Goal: Task Accomplishment & Management: Manage account settings

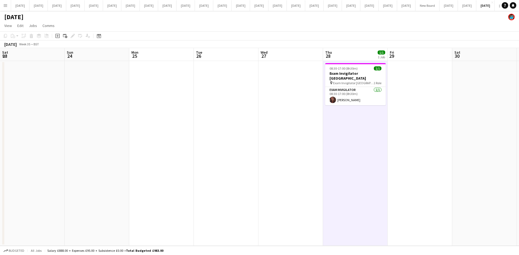
scroll to position [0, 206]
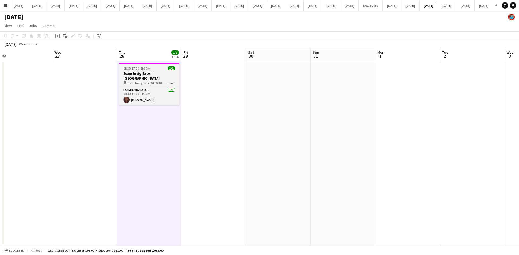
click at [145, 81] on span "Exam Invigilator [GEOGRAPHIC_DATA]" at bounding box center [147, 83] width 41 height 4
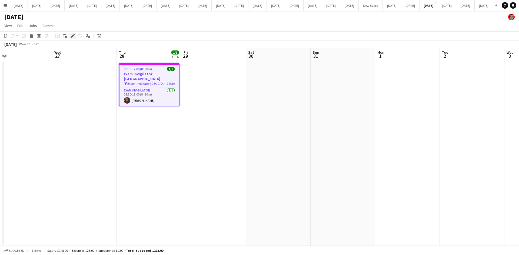
click at [74, 35] on icon at bounding box center [72, 36] width 3 height 3
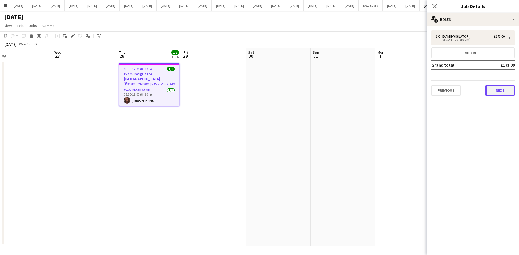
click at [510, 92] on button "Next" at bounding box center [499, 90] width 29 height 11
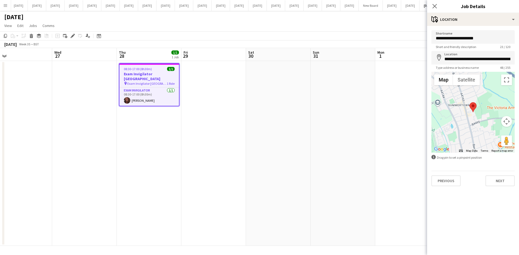
click at [3, 5] on button "Menu" at bounding box center [5, 5] width 11 height 11
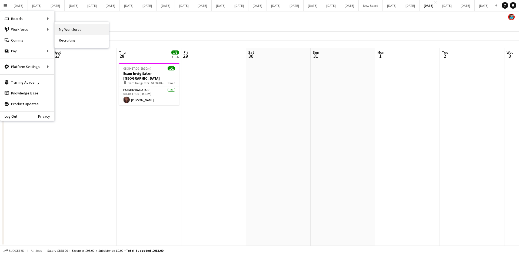
click at [63, 28] on link "My Workforce" at bounding box center [82, 29] width 54 height 11
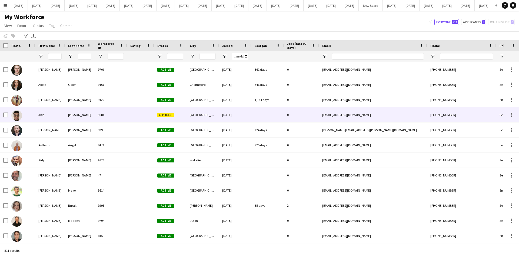
type input "*****"
type input "**********"
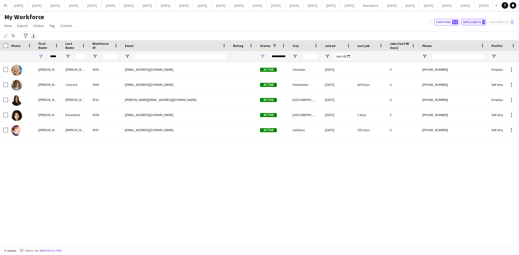
click at [473, 22] on button "Applicants 7" at bounding box center [473, 22] width 25 height 6
type input "**********"
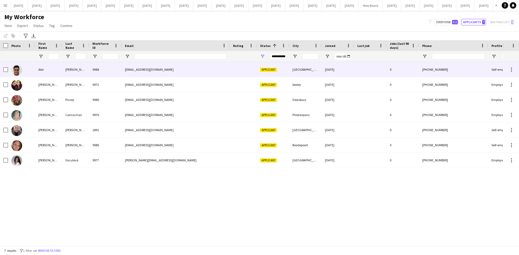
click at [20, 73] on img at bounding box center [16, 70] width 11 height 11
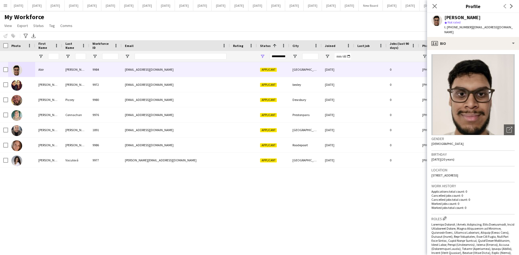
drag, startPoint x: 515, startPoint y: 119, endPoint x: 519, endPoint y: 128, distance: 10.0
click at [519, 146] on app-crew-profile-bio "Open photos pop-in Gender [DEMOGRAPHIC_DATA] Birthday [DEMOGRAPHIC_DATA] (20 ye…" at bounding box center [473, 152] width 92 height 205
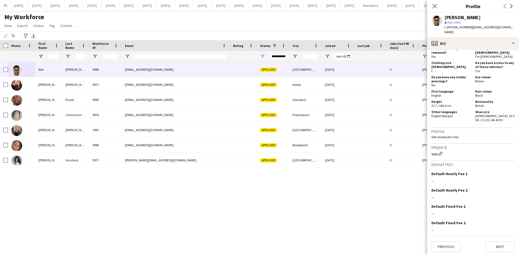
scroll to position [341, 0]
click at [495, 245] on button "Next" at bounding box center [499, 245] width 29 height 11
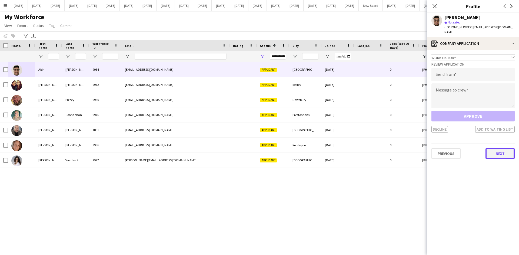
click at [506, 154] on button "Next" at bounding box center [499, 153] width 29 height 11
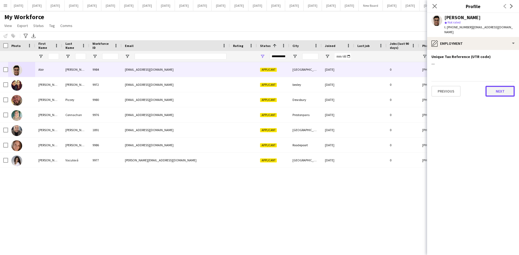
click at [510, 87] on button "Next" at bounding box center [499, 91] width 29 height 11
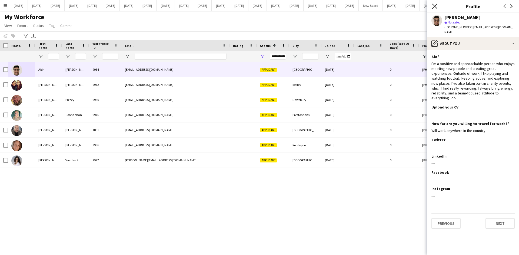
click at [435, 7] on icon "Close pop-in" at bounding box center [434, 6] width 5 height 5
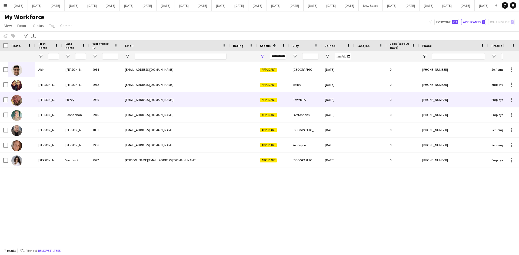
click at [26, 101] on div at bounding box center [21, 99] width 27 height 15
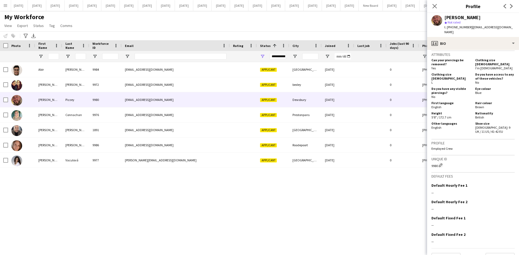
scroll to position [292, 0]
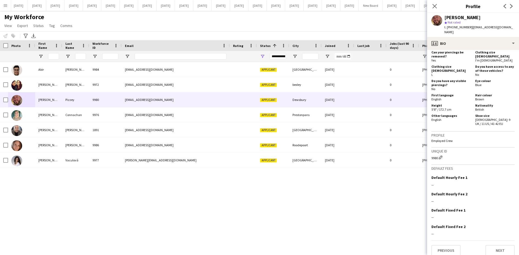
click at [393, 195] on div "[PERSON_NAME] 9984 [EMAIL_ADDRESS][DOMAIN_NAME] Applicant [GEOGRAPHIC_DATA] [DA…" at bounding box center [251, 152] width 503 height 180
click at [199, 226] on div "[PERSON_NAME] 9984 [EMAIL_ADDRESS][DOMAIN_NAME] Applicant [GEOGRAPHIC_DATA] [DA…" at bounding box center [251, 152] width 503 height 180
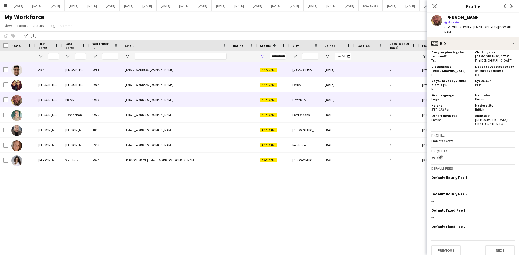
click at [43, 69] on div "Abir" at bounding box center [48, 69] width 27 height 15
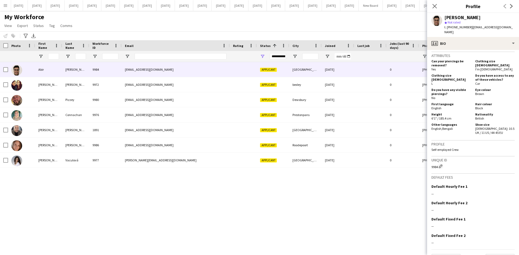
scroll to position [341, 0]
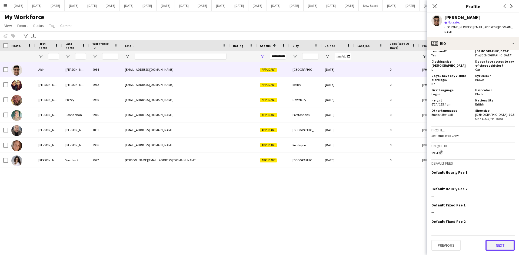
click at [506, 245] on button "Next" at bounding box center [499, 245] width 29 height 11
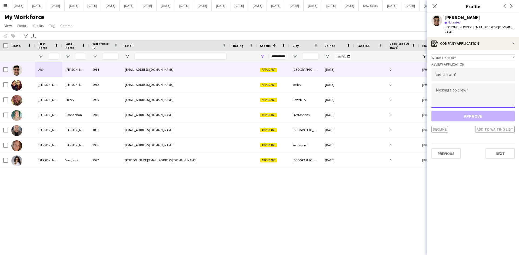
click at [444, 85] on textarea at bounding box center [472, 96] width 83 height 24
paste textarea "**********"
type textarea "**********"
click at [441, 71] on input "email" at bounding box center [472, 75] width 83 height 14
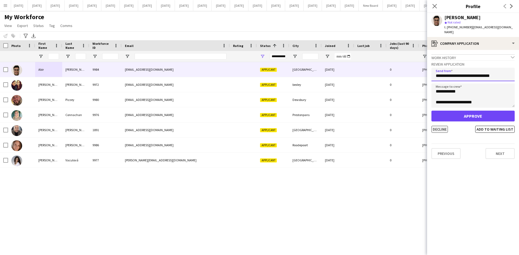
type input "**********"
click at [433, 126] on button "Decline" at bounding box center [439, 129] width 16 height 7
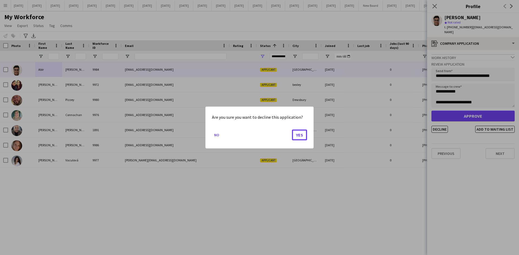
click at [293, 135] on button "Yes" at bounding box center [299, 135] width 15 height 11
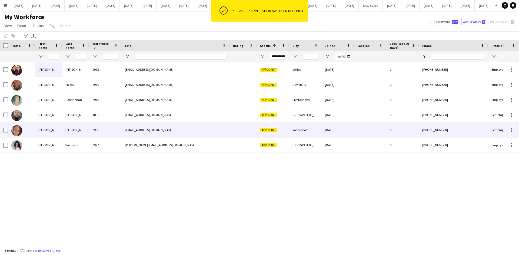
click at [52, 129] on div "[PERSON_NAME]" at bounding box center [48, 130] width 27 height 15
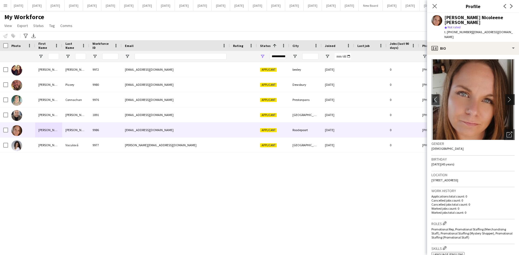
click at [506, 97] on app-icon "chevron-right" at bounding box center [510, 100] width 8 height 6
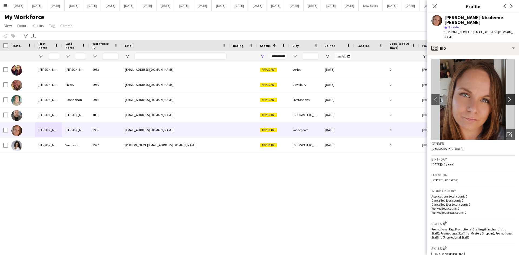
click at [506, 97] on app-icon "chevron-right" at bounding box center [510, 100] width 8 height 6
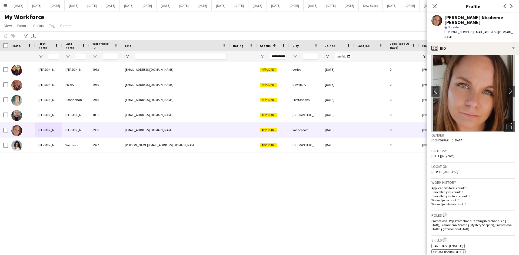
scroll to position [0, 0]
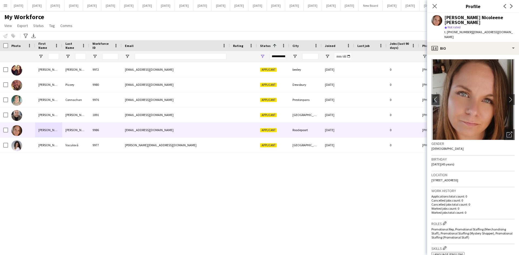
drag, startPoint x: 495, startPoint y: 170, endPoint x: 428, endPoint y: 170, distance: 67.6
click at [428, 170] on app-crew-profile-bio "chevron-left chevron-right Open photos pop-in Gender [DEMOGRAPHIC_DATA] Birthda…" at bounding box center [473, 155] width 92 height 201
copy span "[STREET_ADDRESS]"
click at [506, 97] on app-icon "chevron-right" at bounding box center [510, 100] width 8 height 6
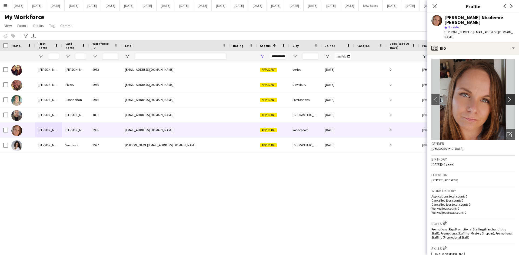
click at [506, 97] on app-icon "chevron-right" at bounding box center [510, 100] width 8 height 6
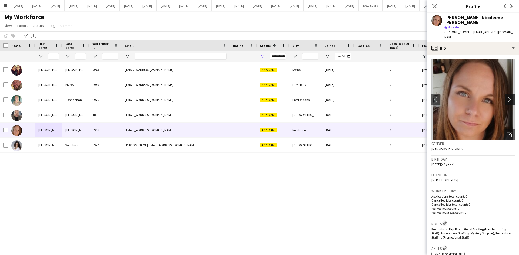
click at [506, 97] on app-icon "chevron-right" at bounding box center [510, 100] width 8 height 6
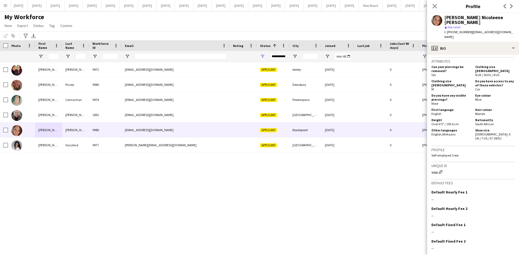
scroll to position [236, 0]
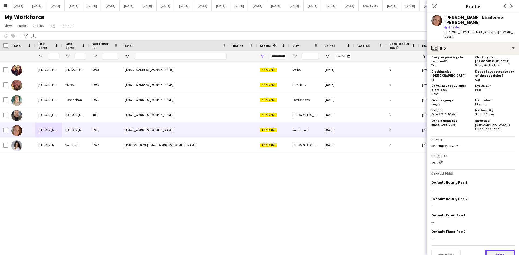
click at [499, 250] on button "Next" at bounding box center [499, 255] width 29 height 11
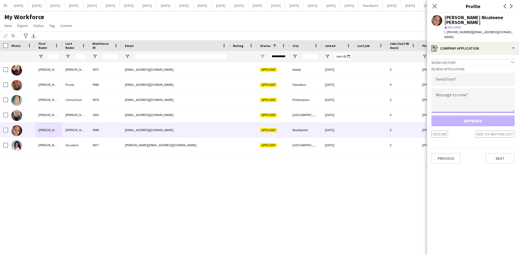
click at [446, 88] on textarea at bounding box center [472, 100] width 83 height 24
paste textarea "**********"
type textarea "**********"
click at [439, 73] on input "email" at bounding box center [472, 80] width 83 height 14
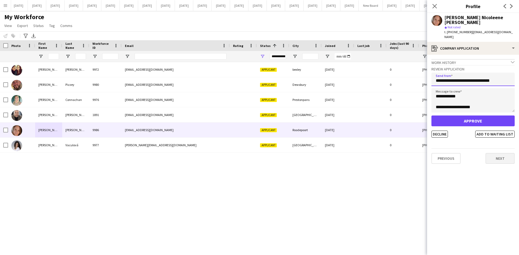
type input "**********"
click at [496, 153] on button "Next" at bounding box center [499, 158] width 29 height 11
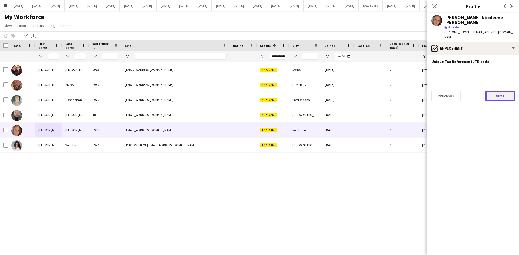
click at [501, 91] on button "Next" at bounding box center [499, 96] width 29 height 11
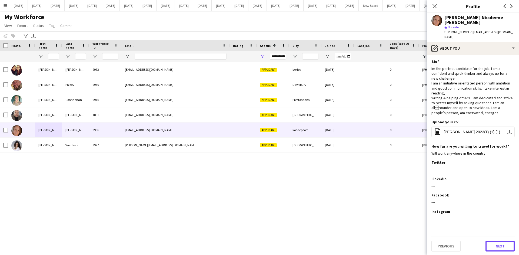
click at [502, 241] on button "Next" at bounding box center [499, 246] width 29 height 11
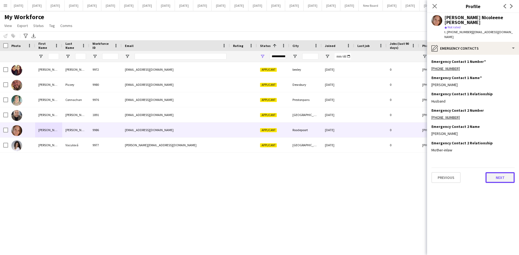
click at [500, 172] on button "Next" at bounding box center [499, 177] width 29 height 11
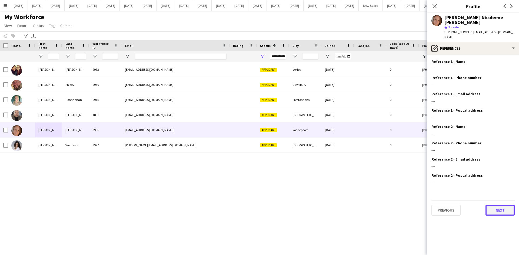
click at [508, 205] on button "Next" at bounding box center [499, 210] width 29 height 11
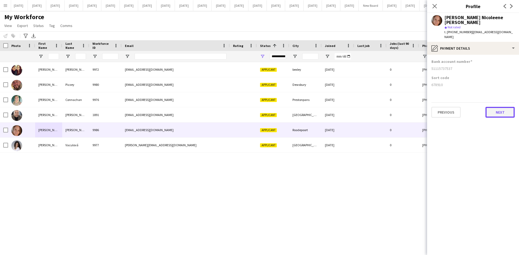
click at [505, 107] on button "Next" at bounding box center [499, 112] width 29 height 11
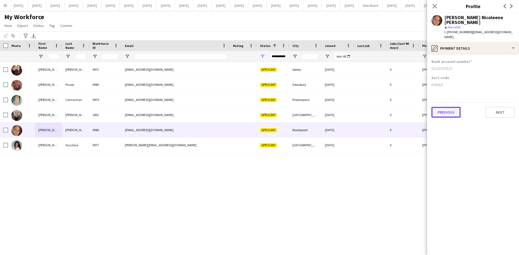
click at [439, 107] on button "Previous" at bounding box center [445, 112] width 29 height 11
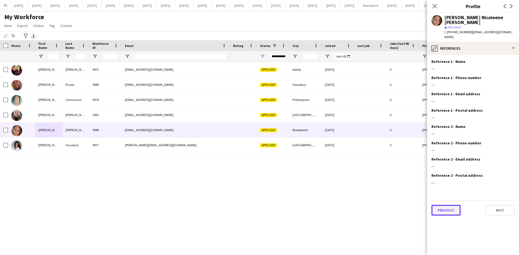
click at [446, 205] on button "Previous" at bounding box center [445, 210] width 29 height 11
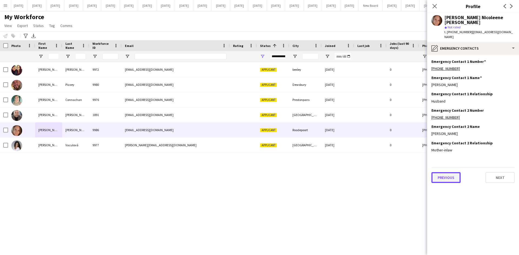
click at [447, 172] on button "Previous" at bounding box center [445, 177] width 29 height 11
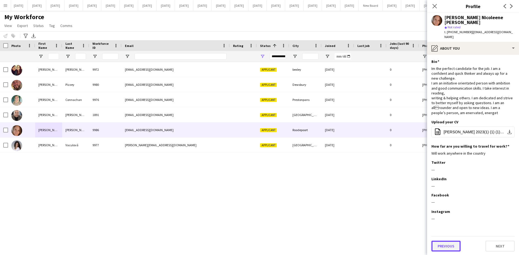
click at [444, 241] on button "Previous" at bounding box center [445, 246] width 29 height 11
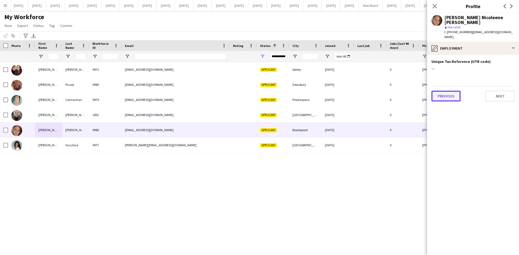
click at [444, 91] on button "Previous" at bounding box center [445, 96] width 29 height 11
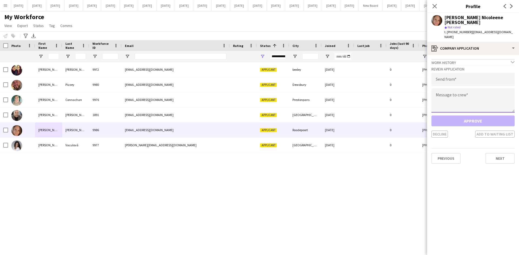
click at [439, 88] on textarea at bounding box center [472, 100] width 83 height 24
paste textarea "**********"
type textarea "**********"
click at [438, 73] on input "email" at bounding box center [472, 80] width 83 height 14
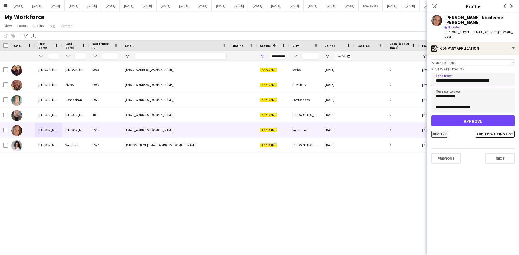
type input "**********"
click at [439, 131] on button "Decline" at bounding box center [439, 134] width 16 height 7
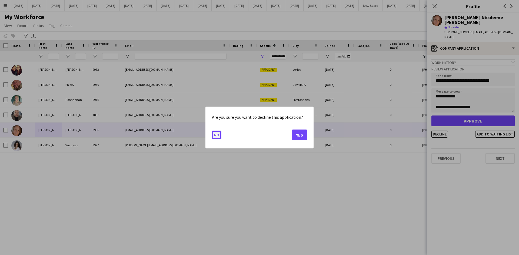
click at [218, 135] on button "No" at bounding box center [216, 135] width 9 height 9
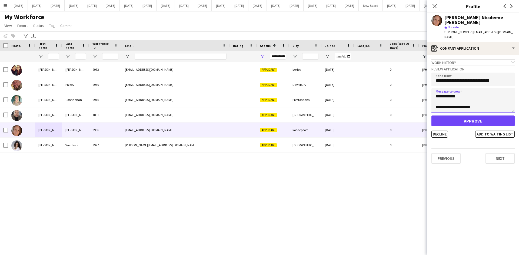
scroll to position [38, 0]
click at [442, 131] on button "Decline" at bounding box center [439, 134] width 16 height 7
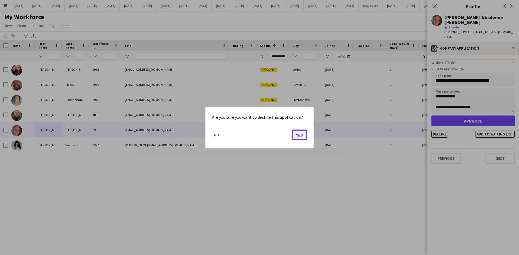
click at [298, 135] on button "Yes" at bounding box center [299, 135] width 15 height 11
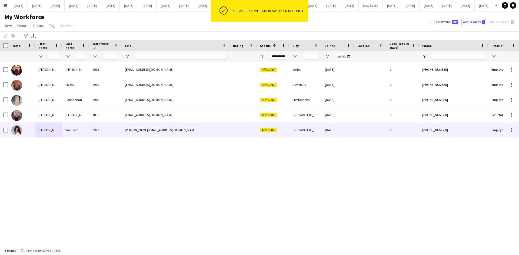
click at [25, 132] on div at bounding box center [21, 130] width 27 height 15
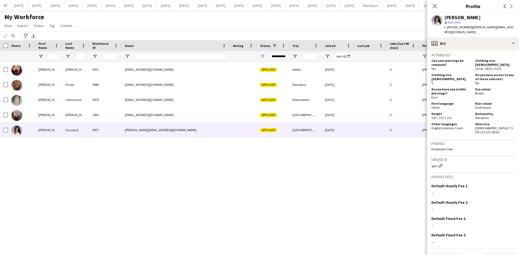
scroll to position [332, 0]
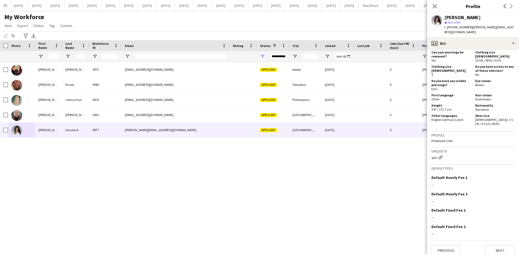
click at [507, 241] on div "Previous Next" at bounding box center [472, 248] width 83 height 15
click at [501, 246] on button "Next" at bounding box center [499, 250] width 29 height 11
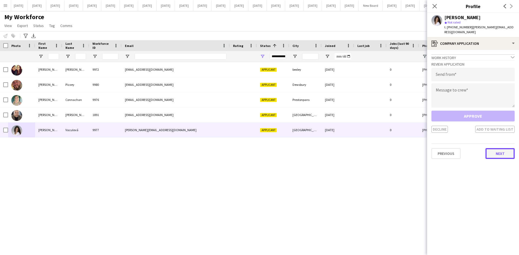
click at [504, 151] on button "Next" at bounding box center [499, 153] width 29 height 11
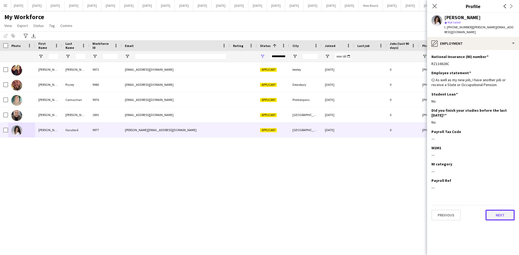
click at [500, 211] on button "Next" at bounding box center [499, 215] width 29 height 11
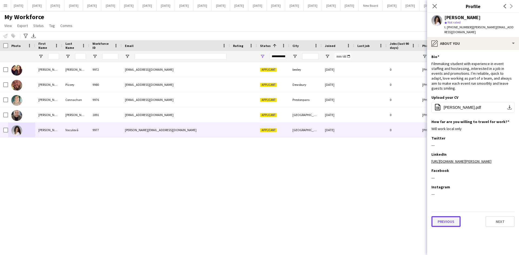
click at [444, 216] on button "Previous" at bounding box center [445, 221] width 29 height 11
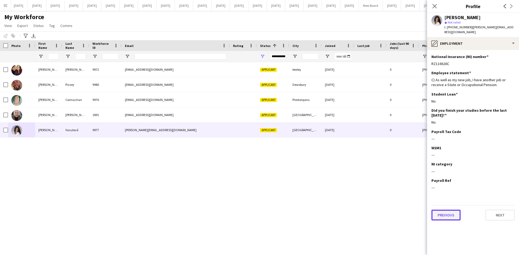
click at [444, 214] on button "Previous" at bounding box center [445, 215] width 29 height 11
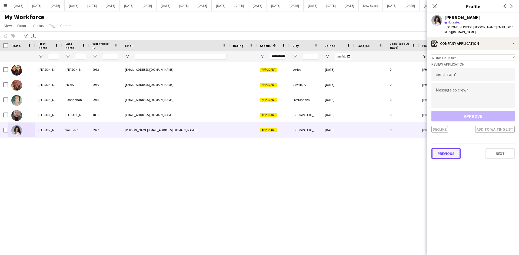
click at [443, 152] on button "Previous" at bounding box center [445, 153] width 29 height 11
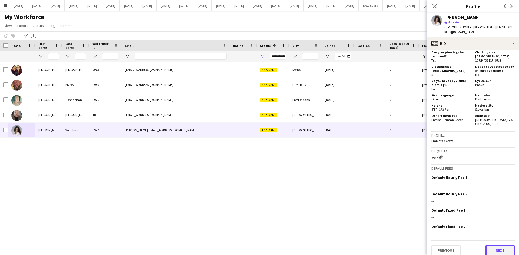
click at [501, 248] on button "Next" at bounding box center [499, 250] width 29 height 11
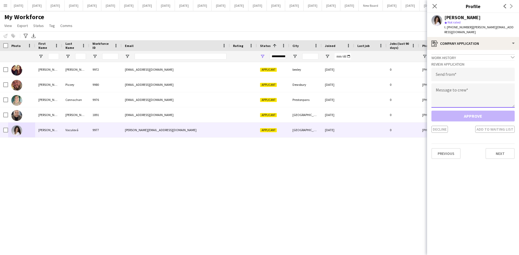
click at [440, 87] on textarea at bounding box center [472, 96] width 83 height 24
paste textarea "**********"
type textarea "**********"
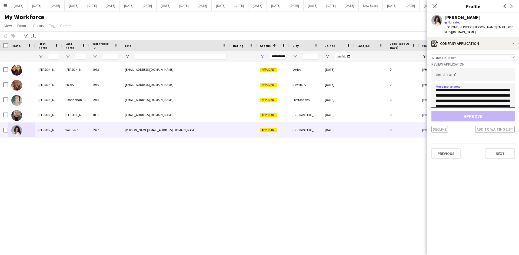
scroll to position [0, 0]
drag, startPoint x: 495, startPoint y: 95, endPoint x: 435, endPoint y: 72, distance: 63.8
click at [435, 72] on div "**********" at bounding box center [472, 96] width 83 height 73
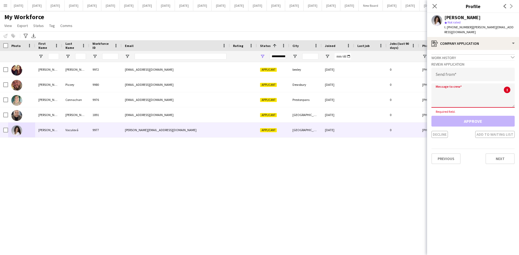
click at [442, 85] on textarea at bounding box center [472, 96] width 83 height 24
paste textarea "**********"
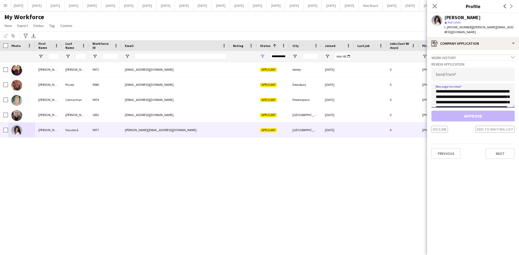
scroll to position [41, 0]
type textarea "**********"
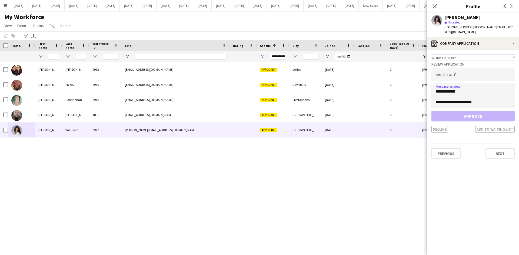
click at [443, 69] on input "email" at bounding box center [472, 75] width 83 height 14
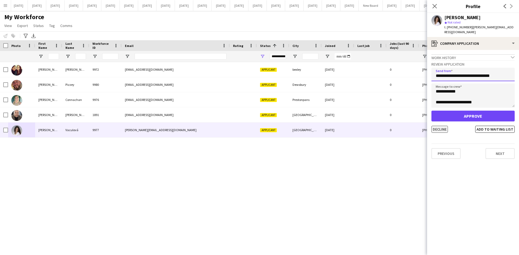
type input "**********"
click at [441, 126] on button "Decline" at bounding box center [439, 129] width 16 height 7
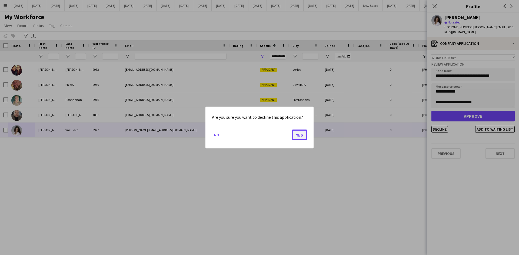
click at [300, 135] on button "Yes" at bounding box center [299, 135] width 15 height 11
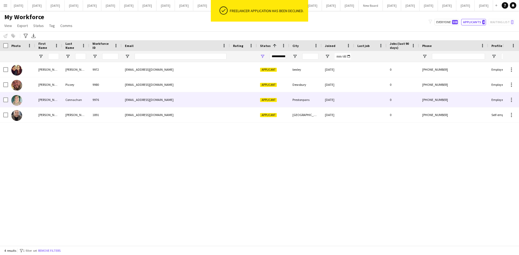
click at [27, 104] on div at bounding box center [21, 99] width 27 height 15
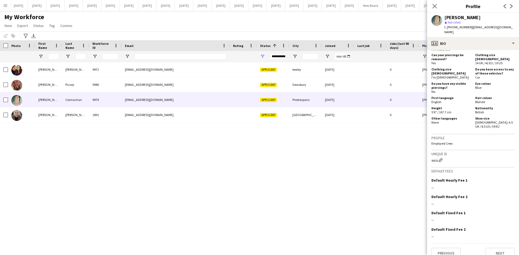
scroll to position [303, 0]
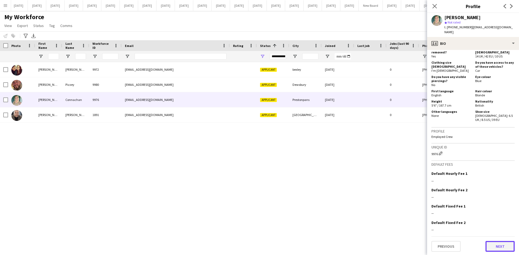
click at [499, 247] on button "Next" at bounding box center [499, 246] width 29 height 11
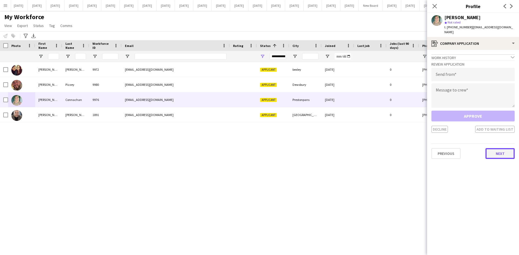
click at [498, 149] on button "Next" at bounding box center [499, 153] width 29 height 11
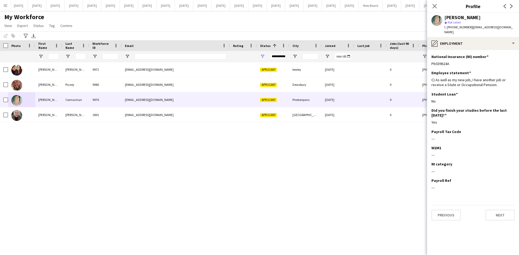
click at [503, 219] on app-section-data-types "National Insurance (NI) number Edit this field Pb039624A Employee statement Edi…" at bounding box center [473, 152] width 92 height 205
click at [502, 211] on button "Next" at bounding box center [499, 215] width 29 height 11
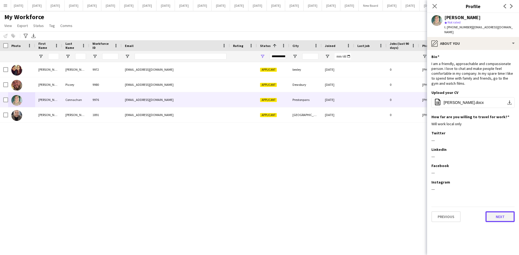
click at [502, 214] on button "Next" at bounding box center [499, 217] width 29 height 11
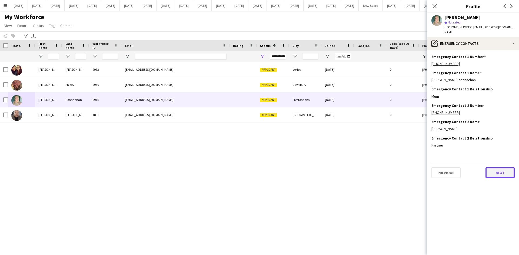
click at [497, 168] on button "Next" at bounding box center [499, 173] width 29 height 11
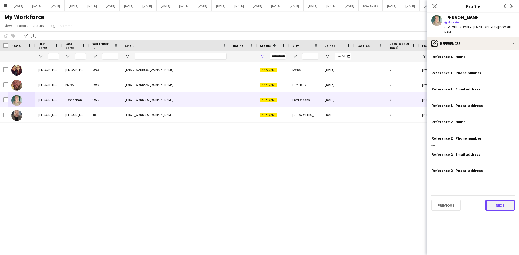
click at [501, 202] on button "Next" at bounding box center [499, 205] width 29 height 11
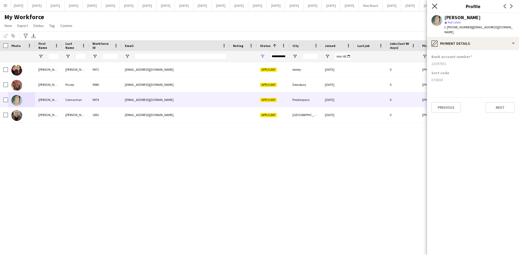
click at [436, 5] on icon at bounding box center [434, 6] width 5 height 5
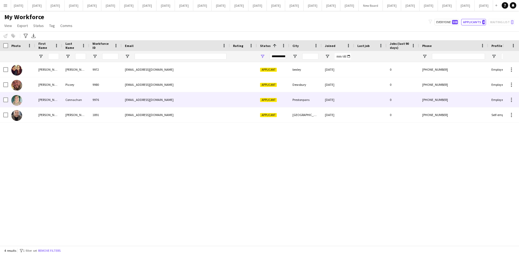
click at [70, 101] on div "Connachan" at bounding box center [75, 99] width 27 height 15
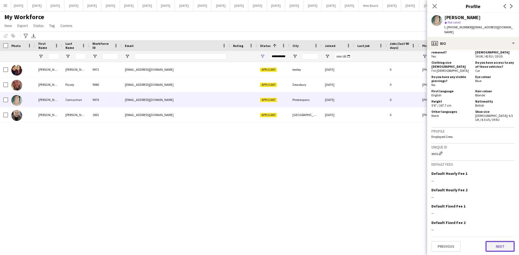
click at [503, 247] on button "Next" at bounding box center [499, 246] width 29 height 11
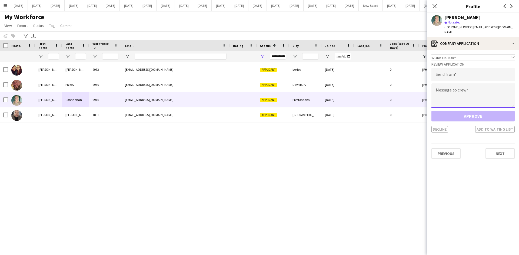
click at [439, 86] on textarea at bounding box center [472, 96] width 83 height 24
paste textarea "**********"
type textarea "**********"
drag, startPoint x: 442, startPoint y: 67, endPoint x: 443, endPoint y: 64, distance: 3.6
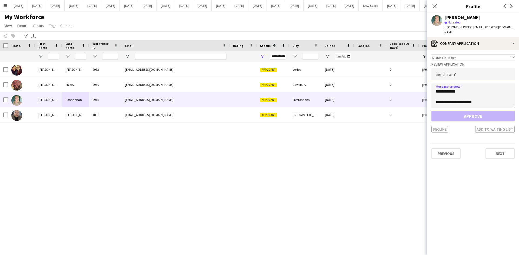
click at [442, 68] on input "email" at bounding box center [472, 75] width 83 height 14
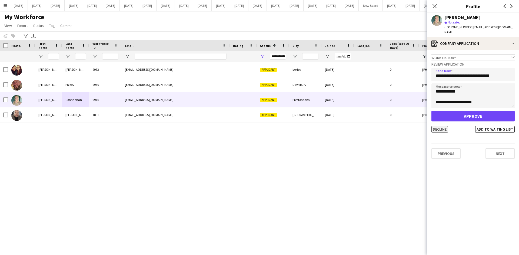
type input "**********"
click at [442, 126] on button "Decline" at bounding box center [439, 129] width 16 height 7
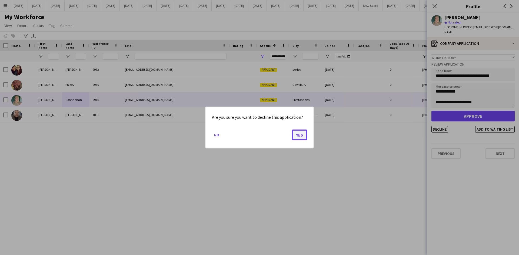
click at [303, 132] on button "Yes" at bounding box center [299, 135] width 15 height 11
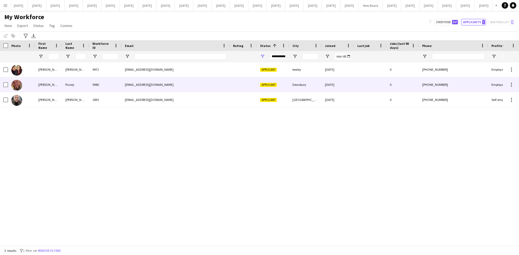
click at [43, 84] on div "[PERSON_NAME]" at bounding box center [48, 84] width 27 height 15
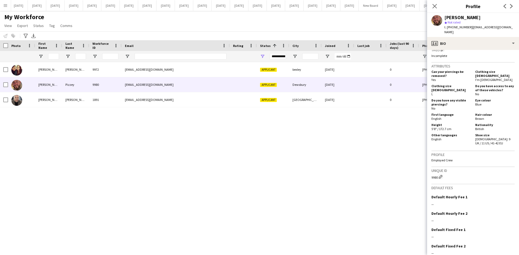
scroll to position [292, 0]
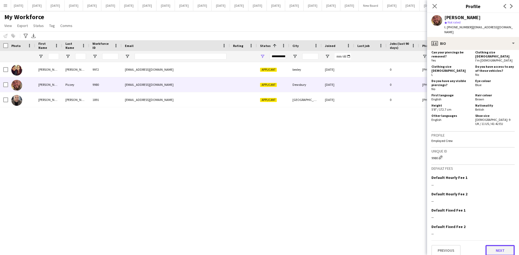
click at [497, 248] on button "Next" at bounding box center [499, 250] width 29 height 11
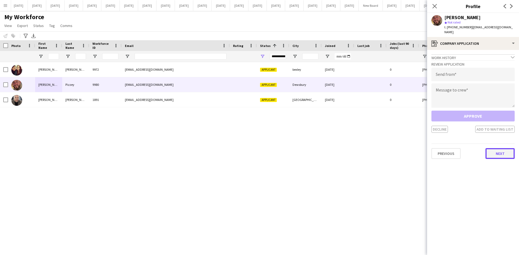
click at [500, 148] on button "Next" at bounding box center [499, 153] width 29 height 11
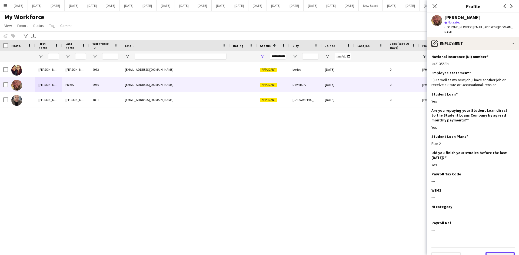
click at [501, 252] on button "Next" at bounding box center [499, 257] width 29 height 11
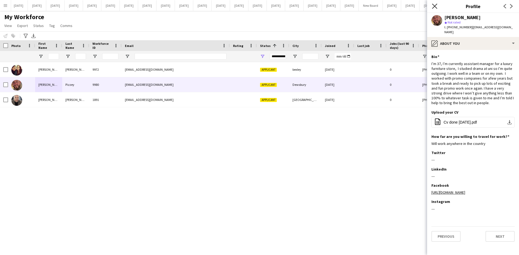
click at [435, 7] on icon at bounding box center [434, 6] width 5 height 5
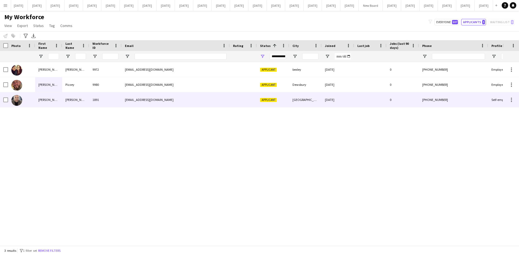
click at [225, 99] on div "[EMAIL_ADDRESS][DOMAIN_NAME]" at bounding box center [176, 99] width 108 height 15
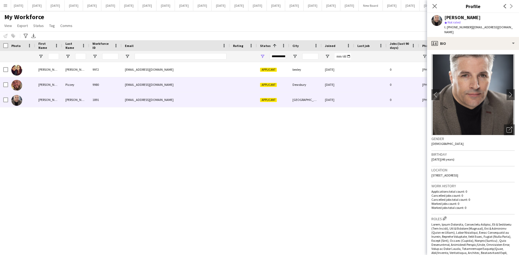
click at [91, 82] on div "9980" at bounding box center [105, 84] width 32 height 15
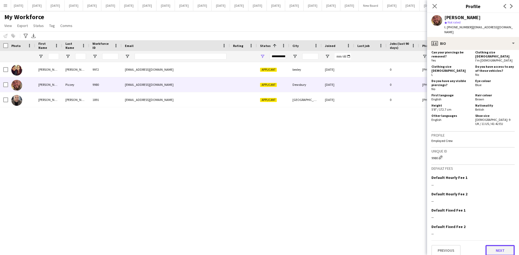
click at [501, 248] on button "Next" at bounding box center [499, 250] width 29 height 11
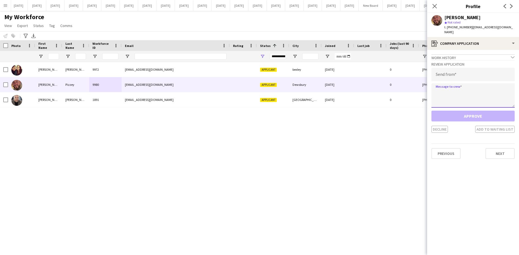
click at [442, 86] on textarea at bounding box center [472, 96] width 83 height 24
paste textarea "**********"
type textarea "**********"
click at [441, 69] on input "email" at bounding box center [472, 75] width 83 height 14
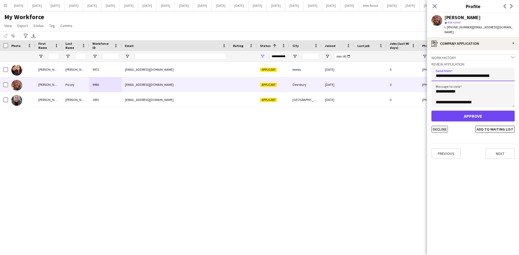
type input "**********"
click at [439, 126] on button "Decline" at bounding box center [439, 129] width 16 height 7
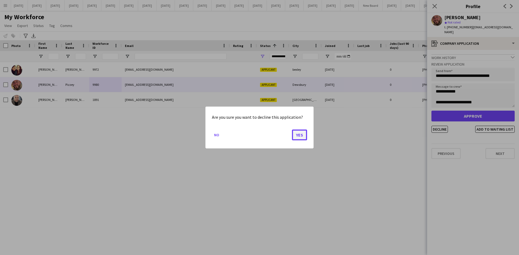
click at [304, 134] on button "Yes" at bounding box center [299, 135] width 15 height 11
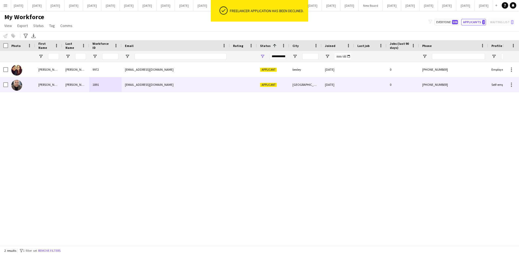
click at [19, 86] on img at bounding box center [16, 85] width 11 height 11
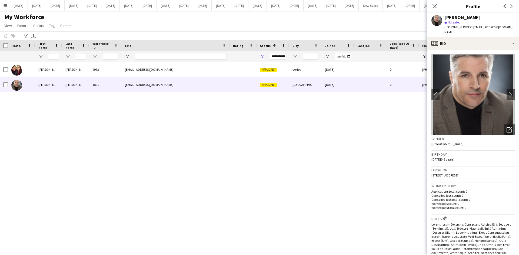
click at [398, 126] on div "[PERSON_NAME] 9972 [EMAIL_ADDRESS][DOMAIN_NAME] Applicant bexley [DATE] 0 [PHON…" at bounding box center [251, 152] width 503 height 180
click at [434, 7] on icon at bounding box center [434, 6] width 5 height 5
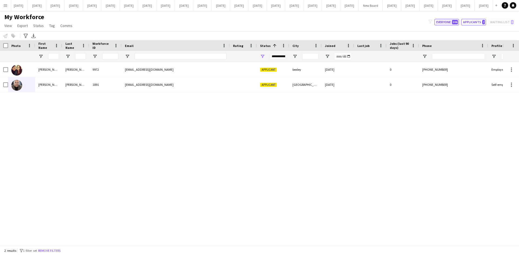
click at [448, 23] on button "Everyone 506" at bounding box center [446, 22] width 25 height 6
type input "**********"
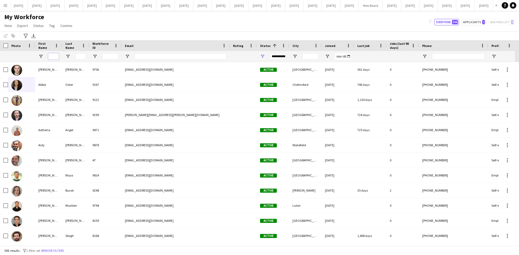
click at [54, 55] on input "First Name Filter Input" at bounding box center [53, 56] width 11 height 6
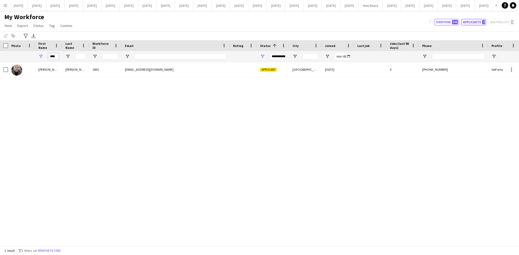
type input "****"
click at [469, 22] on button "Applicants 2" at bounding box center [473, 22] width 25 height 6
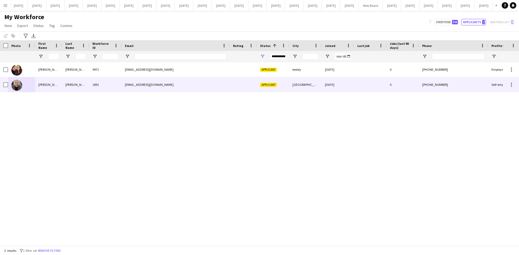
click at [76, 84] on div "[PERSON_NAME]" at bounding box center [75, 84] width 27 height 15
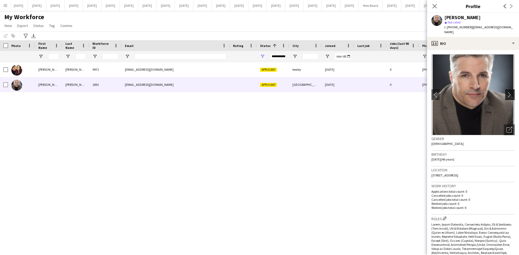
click at [506, 92] on app-icon "chevron-right" at bounding box center [510, 95] width 8 height 6
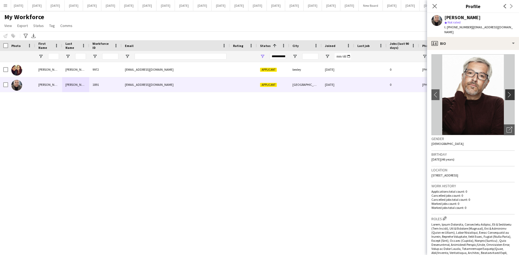
click at [506, 92] on app-icon "chevron-right" at bounding box center [510, 95] width 8 height 6
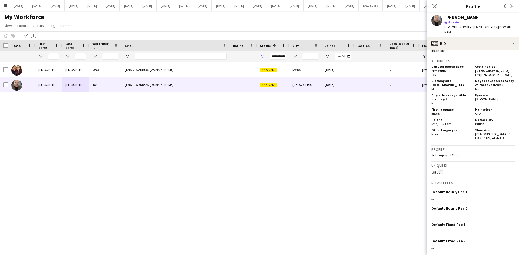
scroll to position [307, 0]
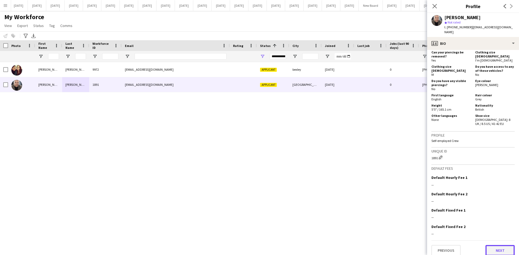
click at [498, 245] on button "Next" at bounding box center [499, 250] width 29 height 11
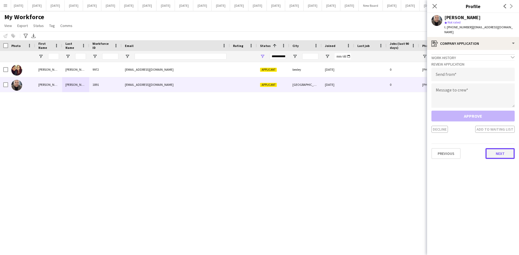
click at [500, 148] on button "Next" at bounding box center [499, 153] width 29 height 11
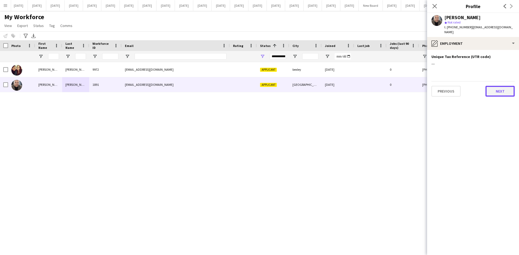
click at [505, 86] on button "Next" at bounding box center [499, 91] width 29 height 11
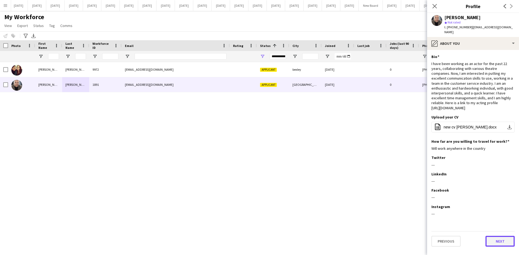
click at [507, 236] on button "Next" at bounding box center [499, 241] width 29 height 11
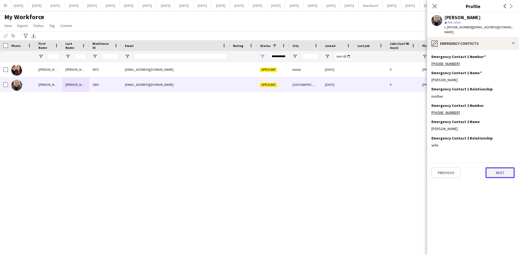
drag, startPoint x: 503, startPoint y: 169, endPoint x: 503, endPoint y: 173, distance: 3.8
click at [503, 173] on button "Next" at bounding box center [499, 173] width 29 height 11
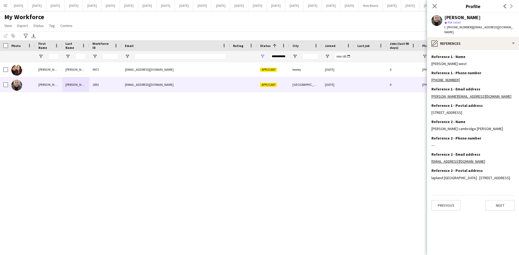
click at [507, 196] on div "Previous Next" at bounding box center [472, 203] width 83 height 15
click at [433, 7] on icon at bounding box center [434, 6] width 5 height 5
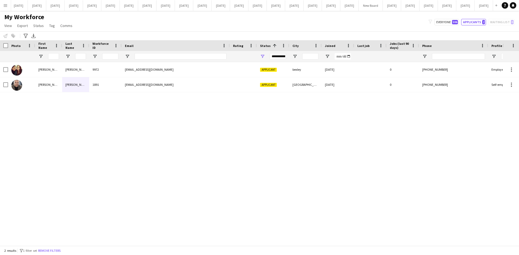
click at [275, 164] on div "[PERSON_NAME] 1891 [EMAIL_ADDRESS][DOMAIN_NAME] Applicant [GEOGRAPHIC_DATA] [DA…" at bounding box center [251, 152] width 503 height 180
click at [442, 22] on button "Everyone 506" at bounding box center [446, 22] width 25 height 6
type input "**********"
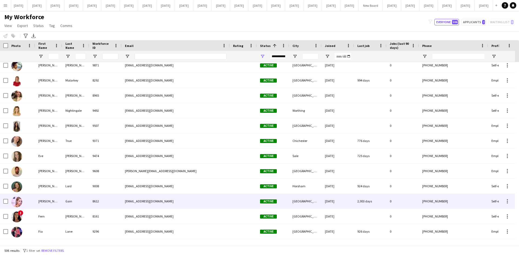
scroll to position [0, 0]
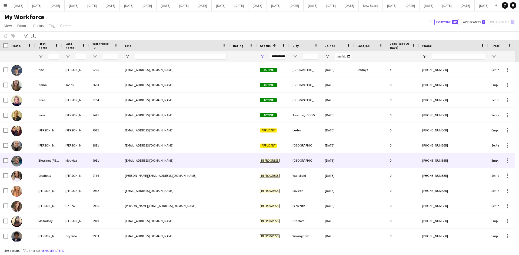
click at [138, 161] on div "[EMAIL_ADDRESS][DOMAIN_NAME]" at bounding box center [176, 160] width 108 height 15
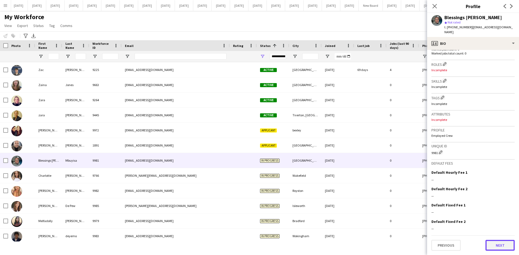
click at [502, 244] on button "Next" at bounding box center [499, 245] width 29 height 11
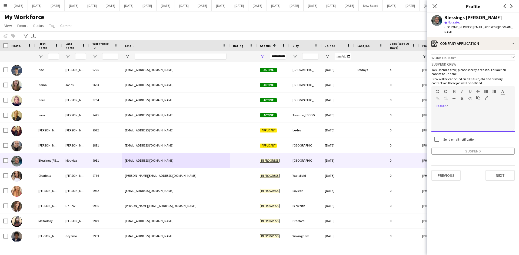
click at [438, 110] on div at bounding box center [472, 121] width 83 height 22
click at [442, 110] on div "**********" at bounding box center [472, 121] width 83 height 22
click at [463, 110] on div "**********" at bounding box center [472, 121] width 83 height 22
click at [478, 148] on button "Suspend" at bounding box center [472, 151] width 83 height 7
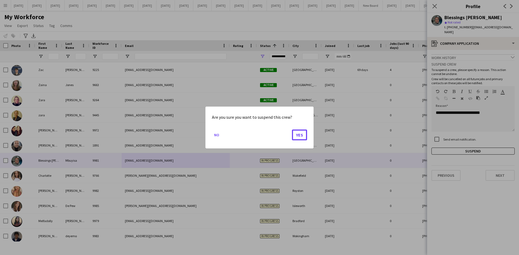
drag, startPoint x: 300, startPoint y: 136, endPoint x: 297, endPoint y: 137, distance: 2.8
click at [300, 138] on button "Yes" at bounding box center [299, 135] width 15 height 11
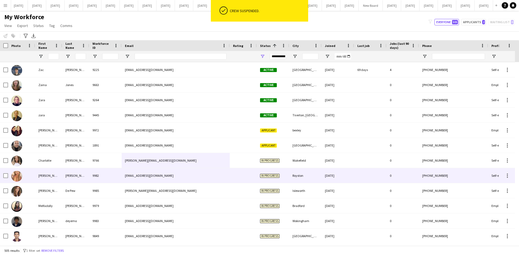
click at [115, 172] on div "9982" at bounding box center [105, 175] width 32 height 15
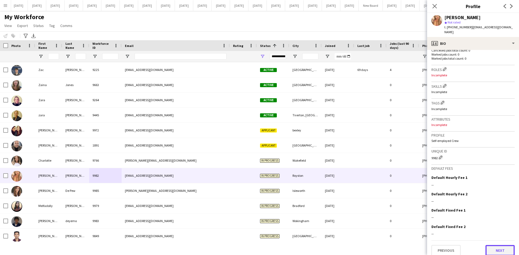
click at [497, 248] on button "Next" at bounding box center [499, 250] width 29 height 11
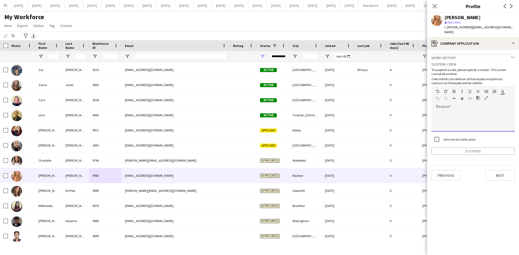
click at [444, 112] on div at bounding box center [472, 121] width 83 height 22
click at [474, 148] on button "Suspend" at bounding box center [472, 151] width 83 height 7
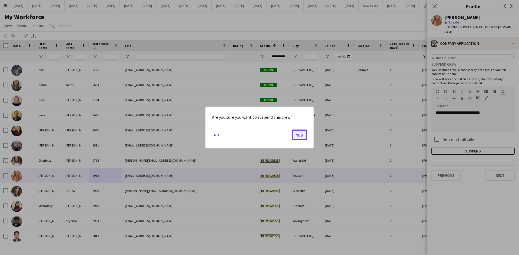
click at [296, 136] on button "Yes" at bounding box center [299, 135] width 15 height 11
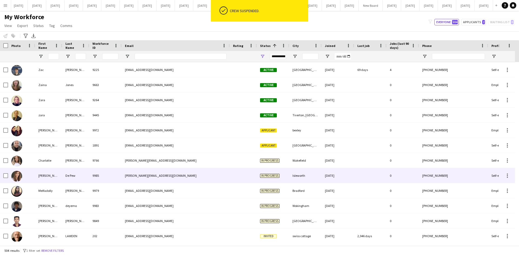
click at [82, 173] on div "De Pew" at bounding box center [75, 175] width 27 height 15
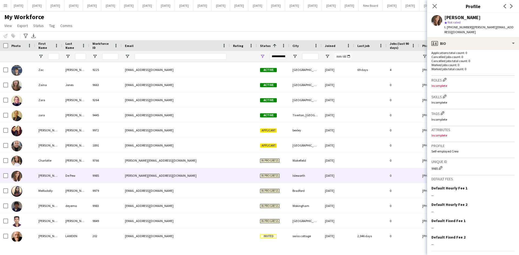
scroll to position [149, 0]
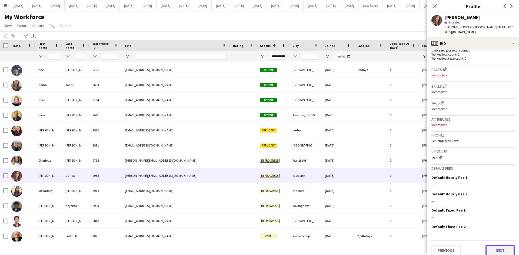
click at [499, 245] on button "Next" at bounding box center [499, 250] width 29 height 11
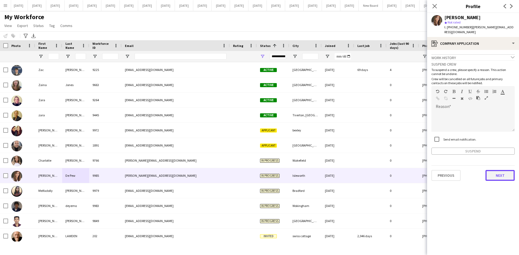
click at [503, 170] on button "Next" at bounding box center [499, 175] width 29 height 11
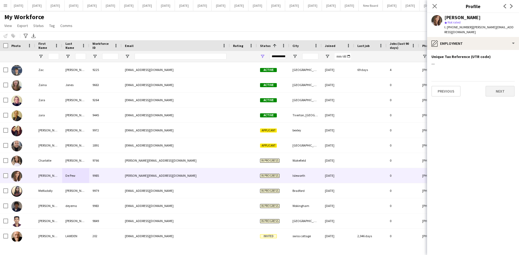
drag, startPoint x: 505, startPoint y: 80, endPoint x: 506, endPoint y: 83, distance: 3.0
click at [506, 83] on div "Previous Next" at bounding box center [472, 88] width 83 height 15
click at [506, 86] on button "Next" at bounding box center [499, 91] width 29 height 11
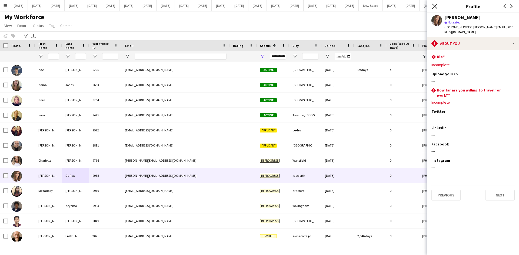
click at [432, 5] on icon "Close pop-in" at bounding box center [434, 6] width 5 height 5
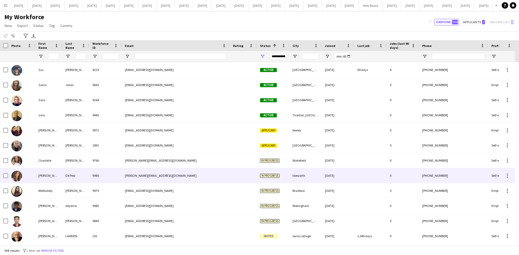
click at [150, 178] on div "[PERSON_NAME][EMAIL_ADDRESS][DOMAIN_NAME]" at bounding box center [176, 175] width 108 height 15
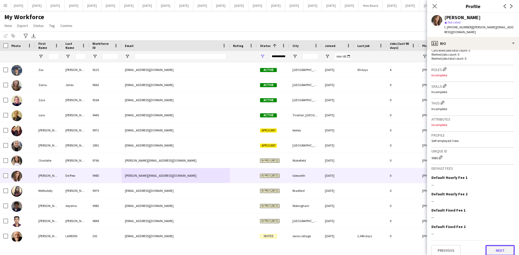
click at [501, 246] on button "Next" at bounding box center [499, 250] width 29 height 11
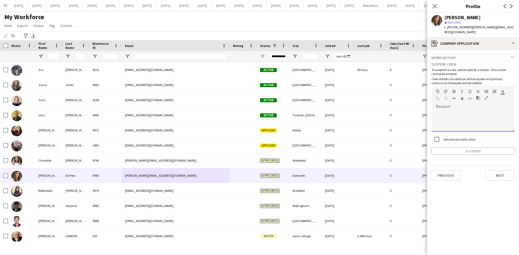
click at [438, 111] on div at bounding box center [472, 121] width 83 height 22
click at [503, 170] on button "Next" at bounding box center [499, 175] width 29 height 11
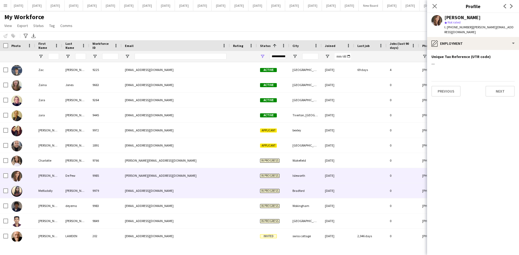
click at [212, 191] on div "[EMAIL_ADDRESS][DOMAIN_NAME]" at bounding box center [176, 191] width 108 height 15
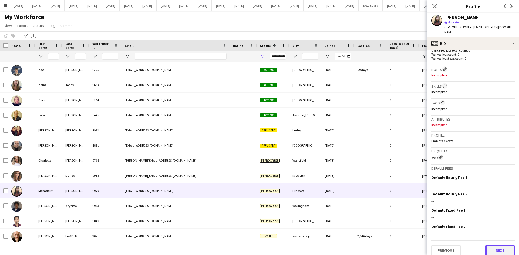
click at [499, 245] on button "Next" at bounding box center [499, 250] width 29 height 11
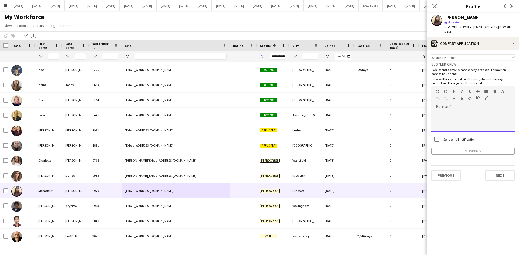
click at [441, 110] on div at bounding box center [472, 121] width 83 height 22
click at [456, 110] on div "**********" at bounding box center [472, 121] width 83 height 22
click at [458, 148] on button "Suspend" at bounding box center [472, 151] width 83 height 7
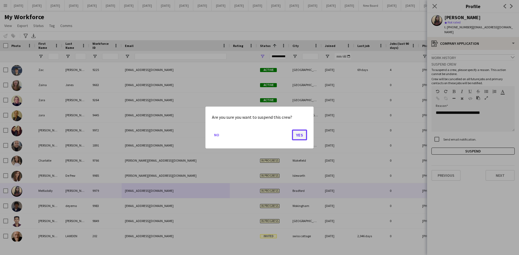
click at [306, 136] on button "Yes" at bounding box center [299, 135] width 15 height 11
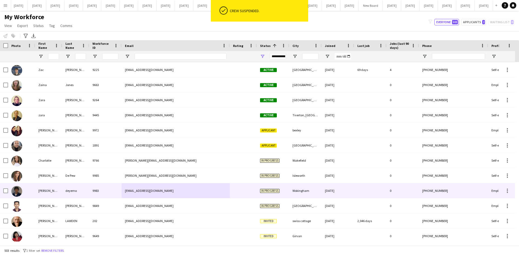
click at [85, 193] on div "deyemo" at bounding box center [75, 191] width 27 height 15
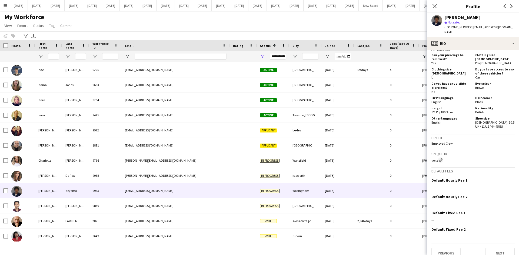
scroll to position [242, 0]
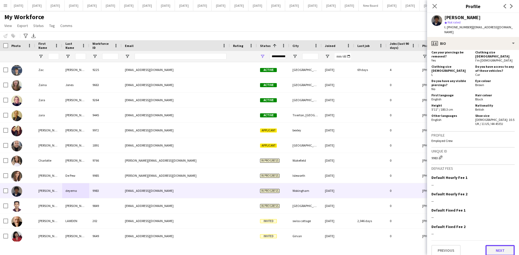
click at [498, 245] on button "Next" at bounding box center [499, 250] width 29 height 11
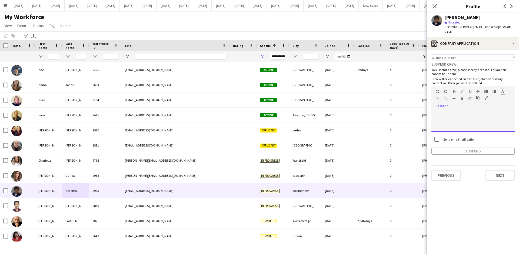
click at [440, 111] on div at bounding box center [472, 121] width 83 height 22
click at [481, 148] on button "Suspend" at bounding box center [472, 151] width 83 height 7
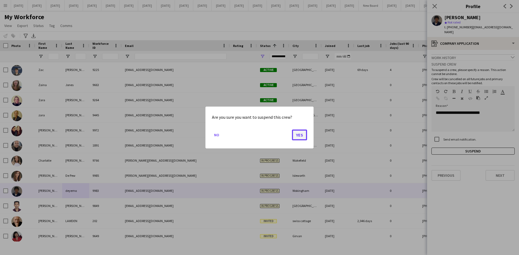
click at [303, 135] on button "Yes" at bounding box center [299, 135] width 15 height 11
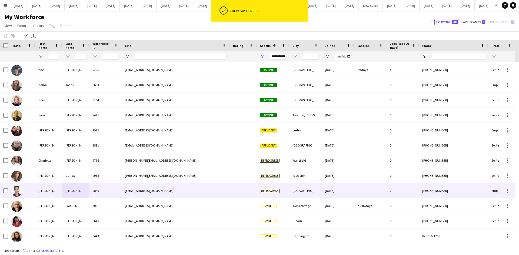
click at [76, 194] on div "[PERSON_NAME]" at bounding box center [75, 191] width 27 height 15
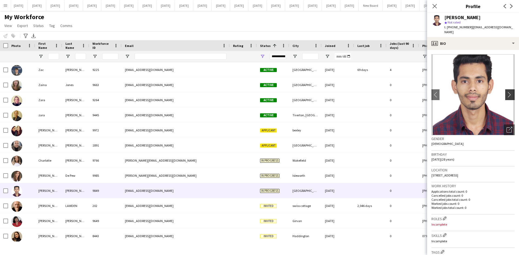
click at [506, 95] on app-icon "chevron-right" at bounding box center [510, 95] width 8 height 6
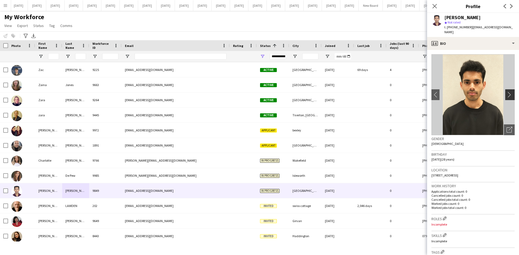
click at [506, 96] on app-icon "chevron-right" at bounding box center [510, 95] width 8 height 6
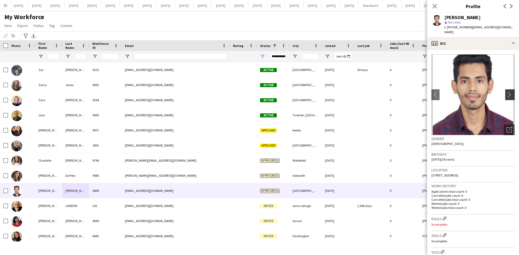
click at [506, 96] on app-icon "chevron-right" at bounding box center [510, 95] width 8 height 6
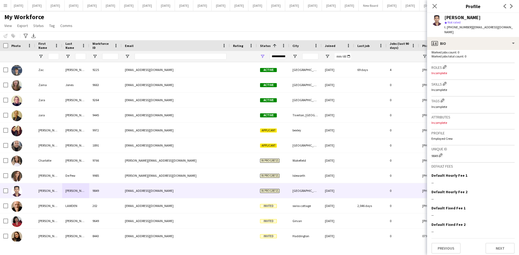
scroll to position [155, 0]
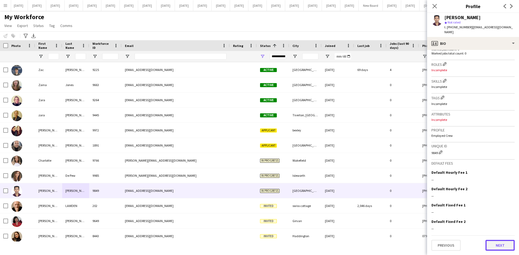
click at [496, 247] on button "Next" at bounding box center [499, 245] width 29 height 11
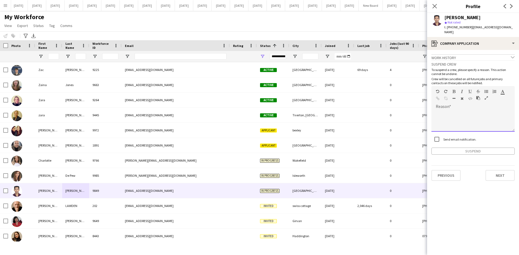
click at [442, 110] on div at bounding box center [472, 118] width 83 height 25
click at [468, 114] on div "**********" at bounding box center [472, 121] width 83 height 22
click at [472, 113] on div "**********" at bounding box center [472, 121] width 83 height 22
click at [505, 118] on div "**********" at bounding box center [472, 121] width 83 height 22
click at [482, 120] on div "**********" at bounding box center [472, 121] width 83 height 22
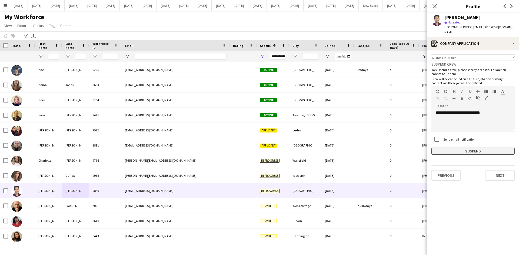
click at [479, 151] on button "Suspend" at bounding box center [472, 151] width 83 height 7
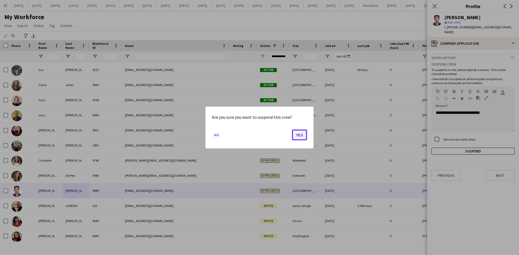
click at [302, 134] on button "Yes" at bounding box center [299, 135] width 15 height 11
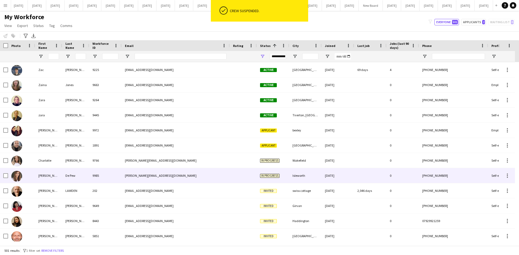
click at [172, 176] on div "[PERSON_NAME][EMAIL_ADDRESS][DOMAIN_NAME]" at bounding box center [176, 175] width 108 height 15
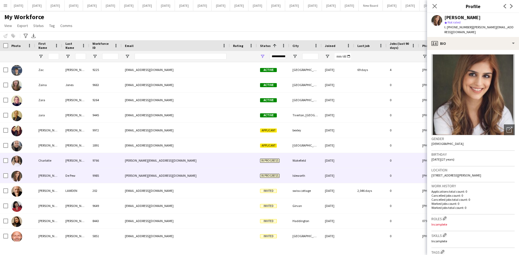
click at [156, 158] on div "[PERSON_NAME][EMAIL_ADDRESS][DOMAIN_NAME]" at bounding box center [176, 160] width 108 height 15
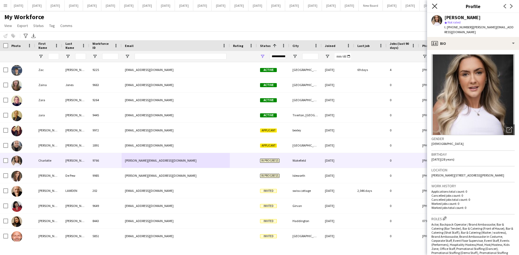
click at [434, 5] on icon "Close pop-in" at bounding box center [434, 6] width 5 height 5
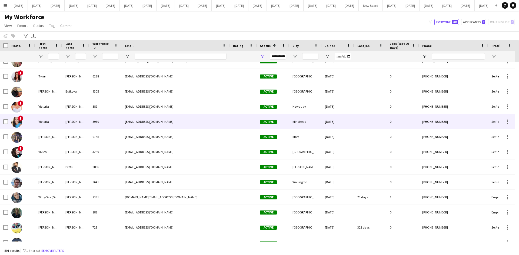
scroll to position [7186, 0]
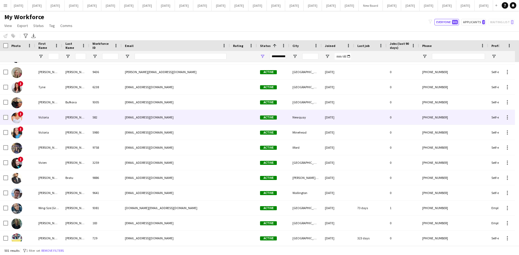
click at [85, 116] on div "[PERSON_NAME]" at bounding box center [75, 117] width 27 height 15
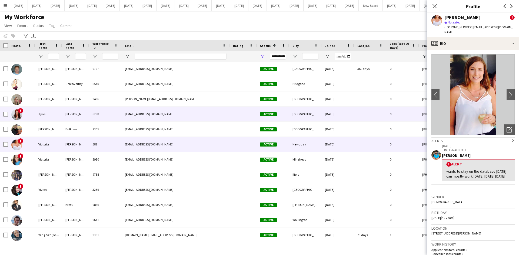
scroll to position [7142, 0]
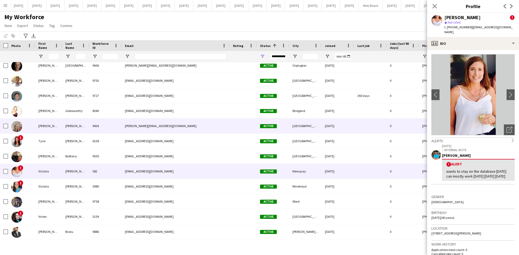
click at [56, 127] on div "[PERSON_NAME]" at bounding box center [48, 126] width 27 height 15
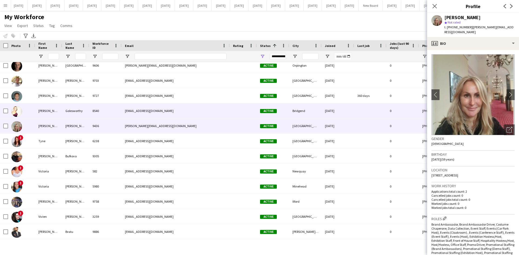
click at [45, 114] on div "[PERSON_NAME]" at bounding box center [48, 111] width 27 height 15
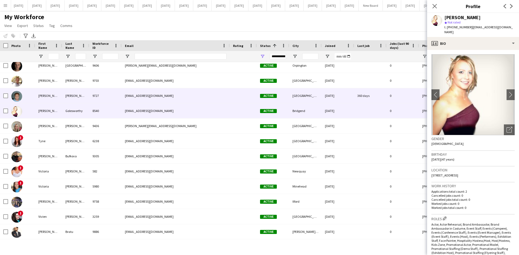
click at [44, 98] on div "[PERSON_NAME]" at bounding box center [48, 95] width 27 height 15
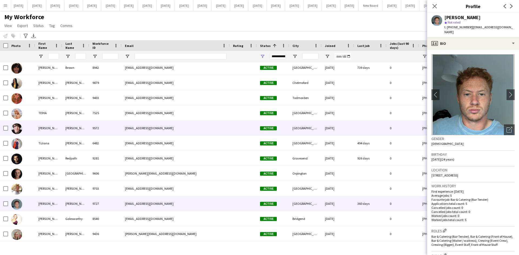
click at [48, 129] on div "[PERSON_NAME]" at bounding box center [48, 128] width 27 height 15
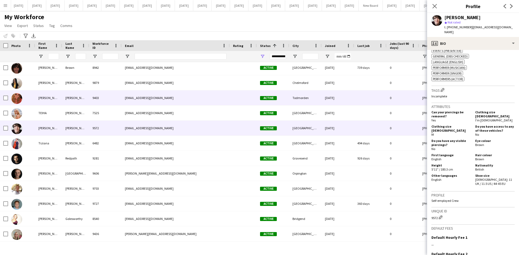
click at [47, 98] on div "[PERSON_NAME]" at bounding box center [48, 98] width 27 height 15
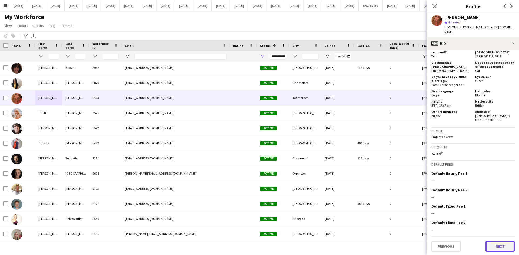
click at [503, 245] on button "Next" at bounding box center [499, 246] width 29 height 11
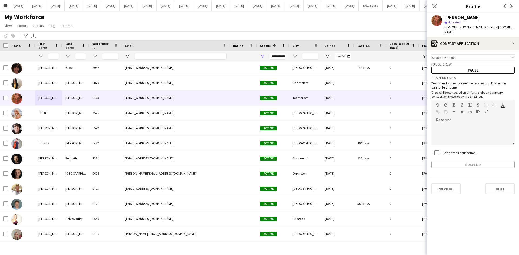
click at [431, 122] on app-crew-profile-application "Work history chevron-down Incomplete Pause crew Pause Suspend crew To suspend a…" at bounding box center [473, 152] width 92 height 205
click at [439, 121] on span at bounding box center [435, 124] width 9 height 8
click at [465, 161] on button "Suspend" at bounding box center [472, 164] width 83 height 7
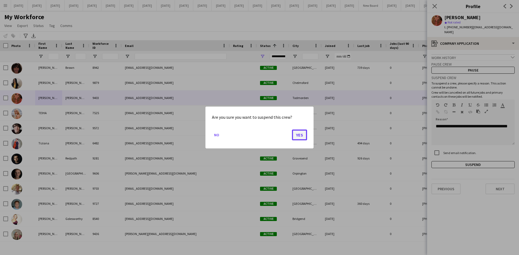
click at [293, 134] on button "Yes" at bounding box center [299, 135] width 15 height 11
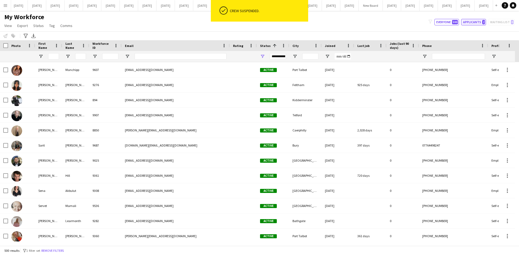
click at [475, 22] on button "Applicants 2" at bounding box center [473, 22] width 25 height 6
type input "**********"
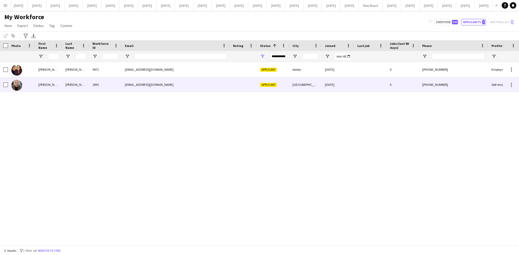
click at [53, 85] on div "[PERSON_NAME]" at bounding box center [48, 84] width 27 height 15
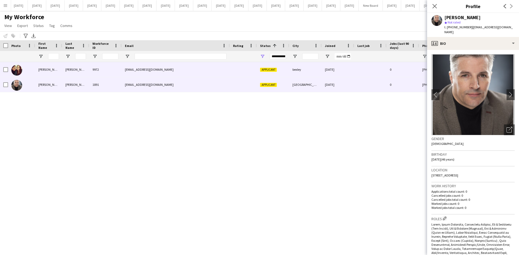
click at [136, 67] on div "[EMAIL_ADDRESS][DOMAIN_NAME]" at bounding box center [176, 69] width 108 height 15
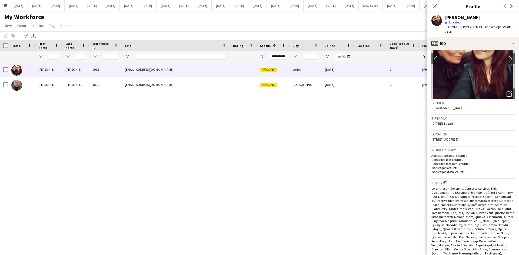
scroll to position [0, 0]
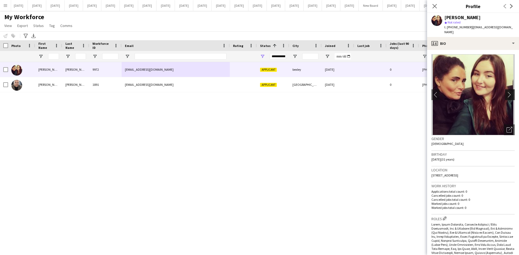
click at [508, 93] on app-icon "chevron-right" at bounding box center [510, 95] width 8 height 6
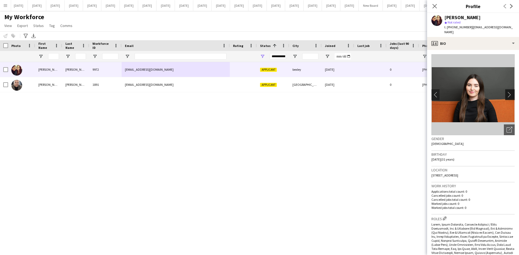
click at [506, 95] on app-icon "chevron-right" at bounding box center [510, 95] width 8 height 6
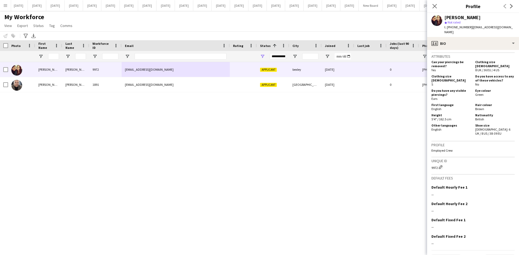
scroll to position [305, 0]
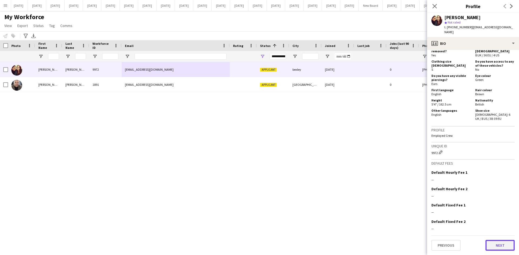
click at [499, 249] on button "Next" at bounding box center [499, 245] width 29 height 11
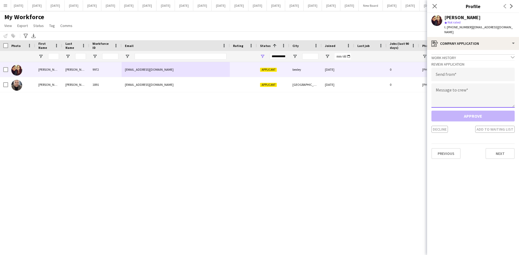
click at [442, 91] on textarea at bounding box center [472, 96] width 83 height 24
paste textarea "**********"
type textarea "**********"
click at [445, 76] on input "email" at bounding box center [472, 75] width 83 height 14
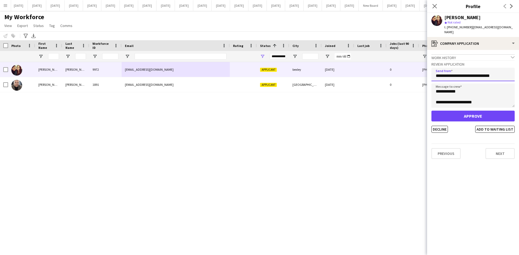
type input "**********"
click at [441, 129] on button "Decline" at bounding box center [439, 129] width 16 height 7
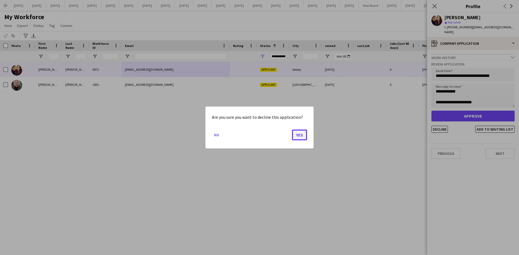
click at [299, 136] on button "Yes" at bounding box center [299, 135] width 15 height 11
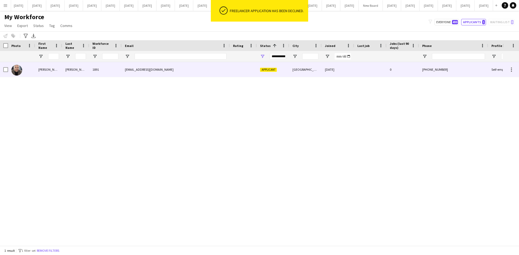
click at [42, 71] on div "[PERSON_NAME]" at bounding box center [48, 69] width 27 height 15
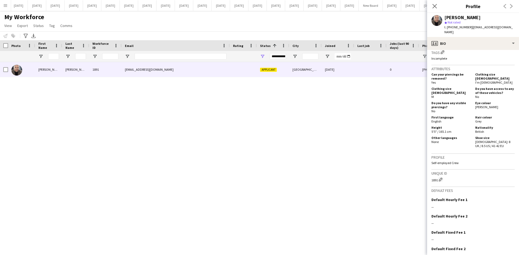
scroll to position [307, 0]
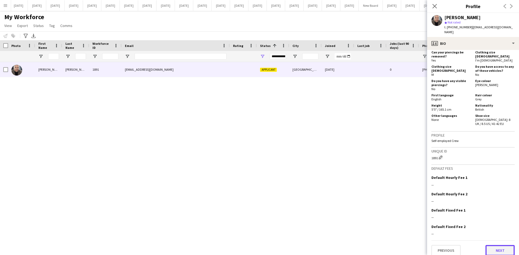
click at [501, 246] on button "Next" at bounding box center [499, 250] width 29 height 11
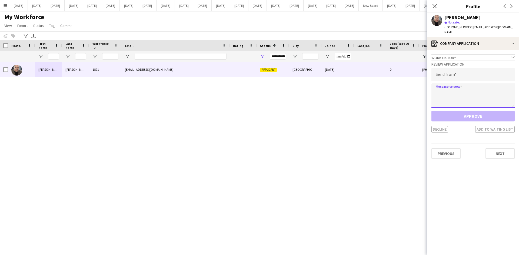
click at [437, 85] on textarea at bounding box center [472, 96] width 83 height 24
paste textarea "**********"
type textarea "**********"
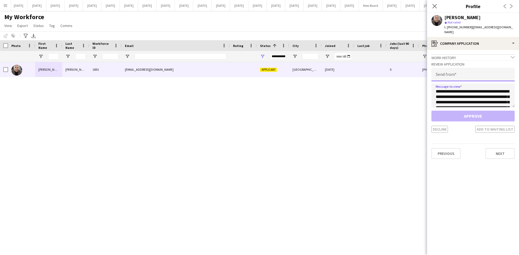
click at [439, 69] on input "email" at bounding box center [472, 75] width 83 height 14
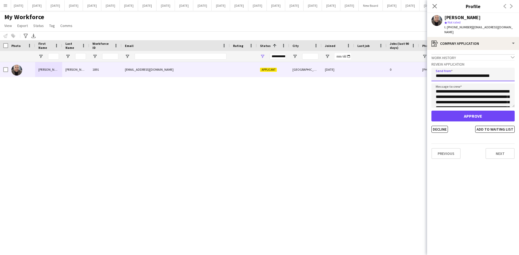
type input "**********"
click at [462, 112] on button "Approve" at bounding box center [472, 116] width 83 height 11
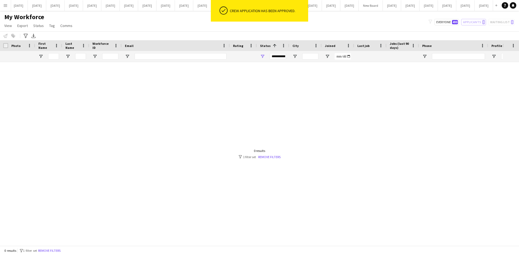
click at [205, 183] on div at bounding box center [251, 152] width 503 height 180
